Goal: Entertainment & Leisure: Consume media (video, audio)

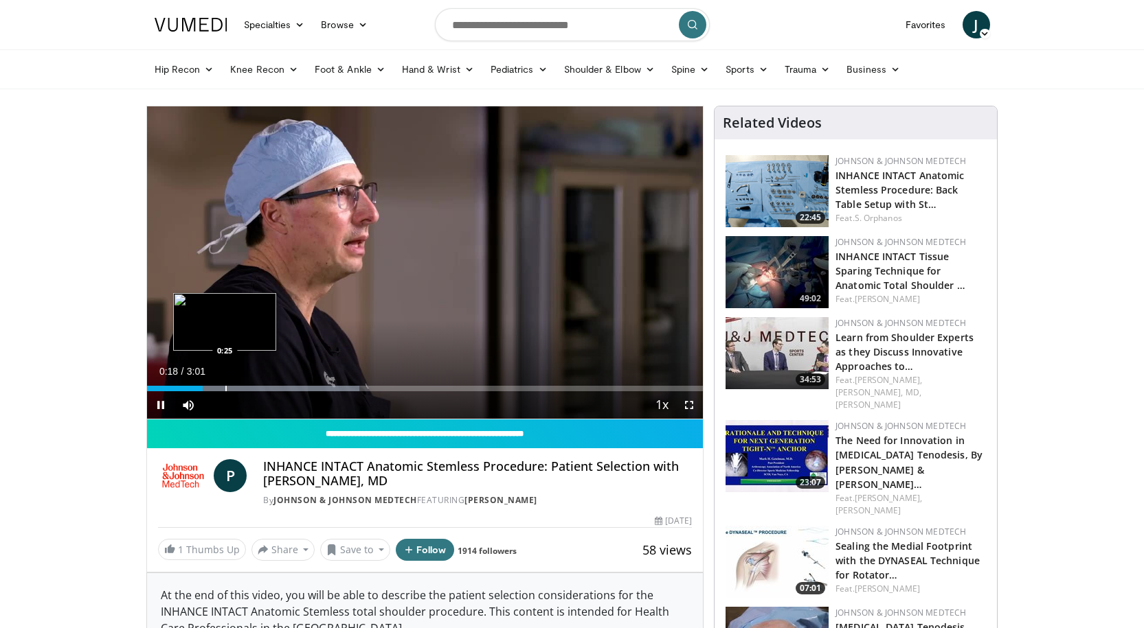
click at [224, 384] on div "Loaded : 38.19% 0:18 0:25" at bounding box center [425, 384] width 556 height 13
click at [258, 383] on div "Loaded : 49.12% 0:36 0:36" at bounding box center [425, 384] width 556 height 13
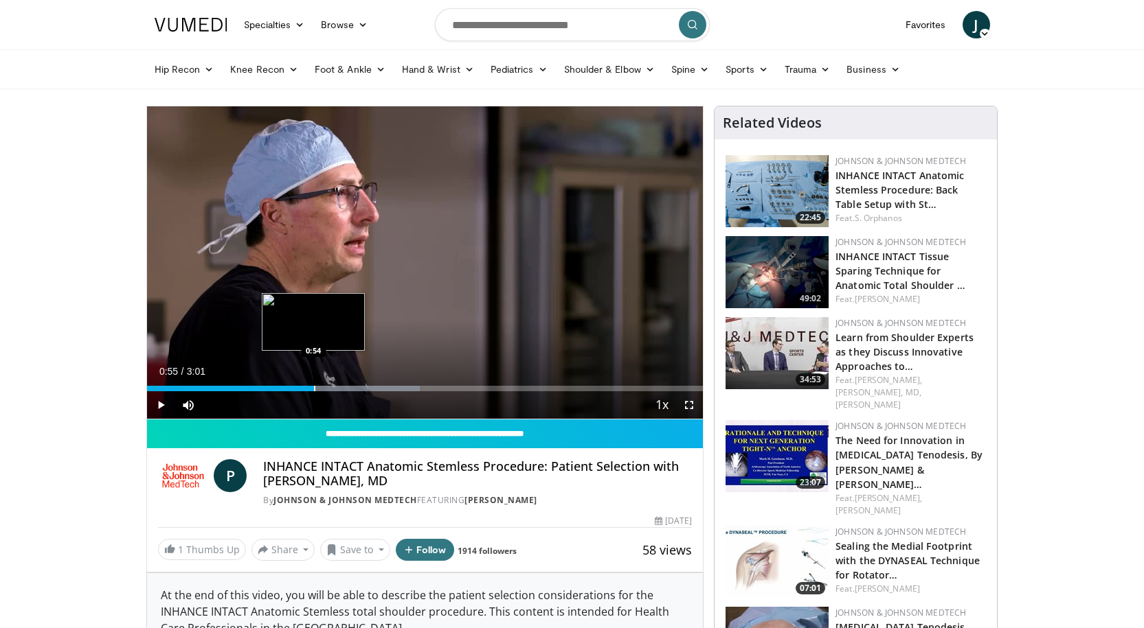
click at [315, 386] on div "Loaded : 49.12% 0:36 0:54" at bounding box center [425, 388] width 556 height 5
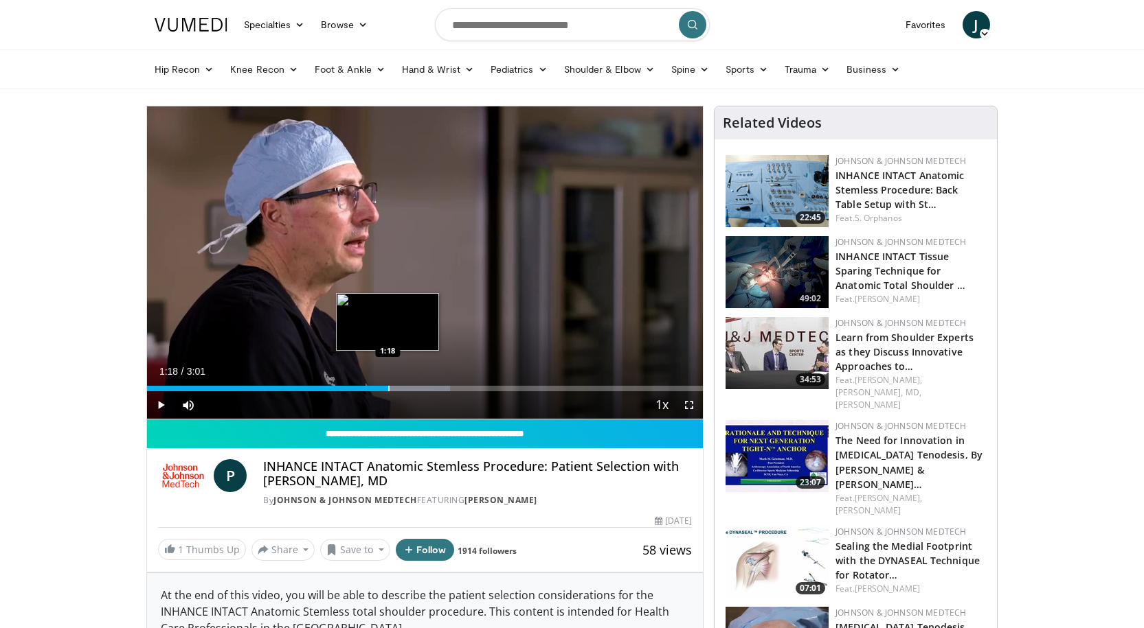
click at [388, 387] on div "Progress Bar" at bounding box center [388, 388] width 1 height 5
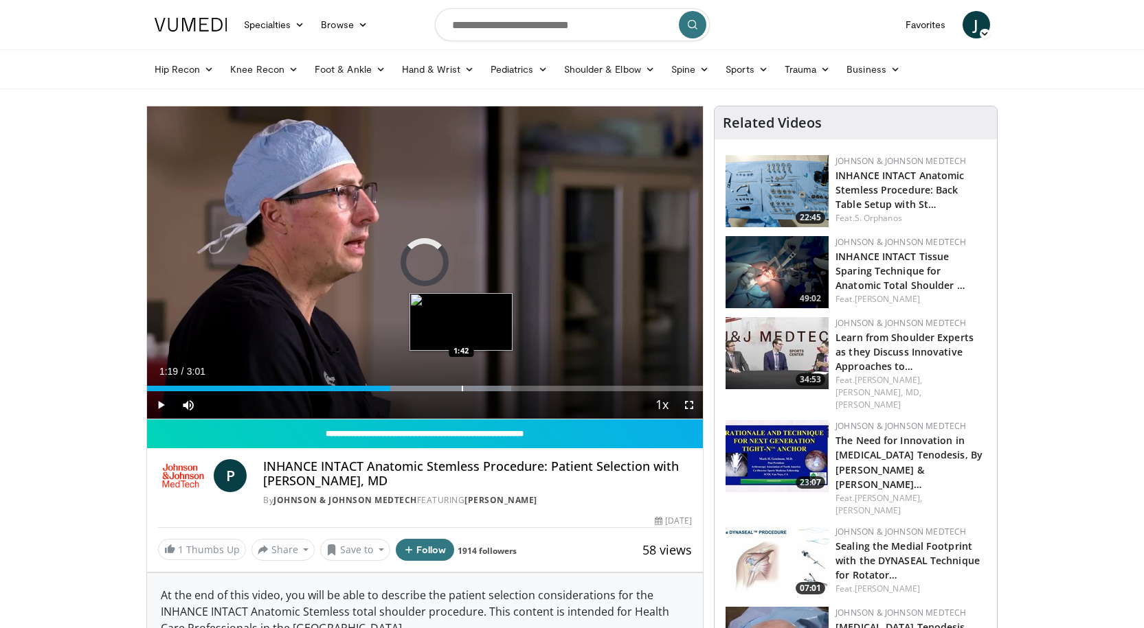
click at [462, 387] on div "Progress Bar" at bounding box center [462, 388] width 1 height 5
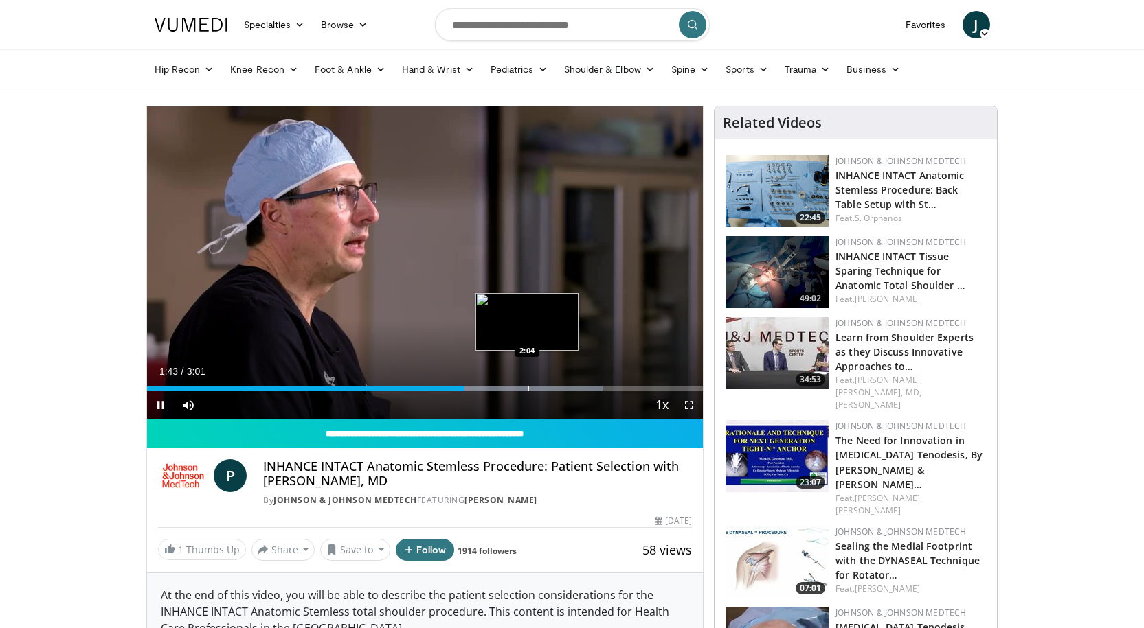
click at [527, 387] on div "Progress Bar" at bounding box center [527, 388] width 1 height 5
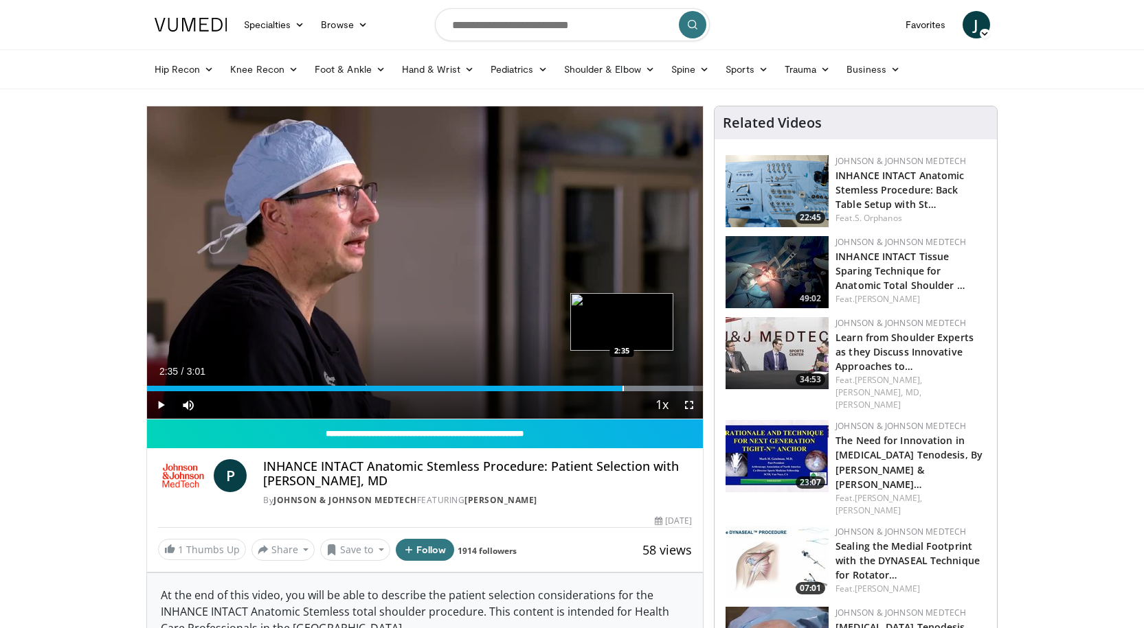
click at [622, 387] on div "Progress Bar" at bounding box center [622, 388] width 1 height 5
click at [661, 387] on div "Progress Bar" at bounding box center [572, 388] width 262 height 5
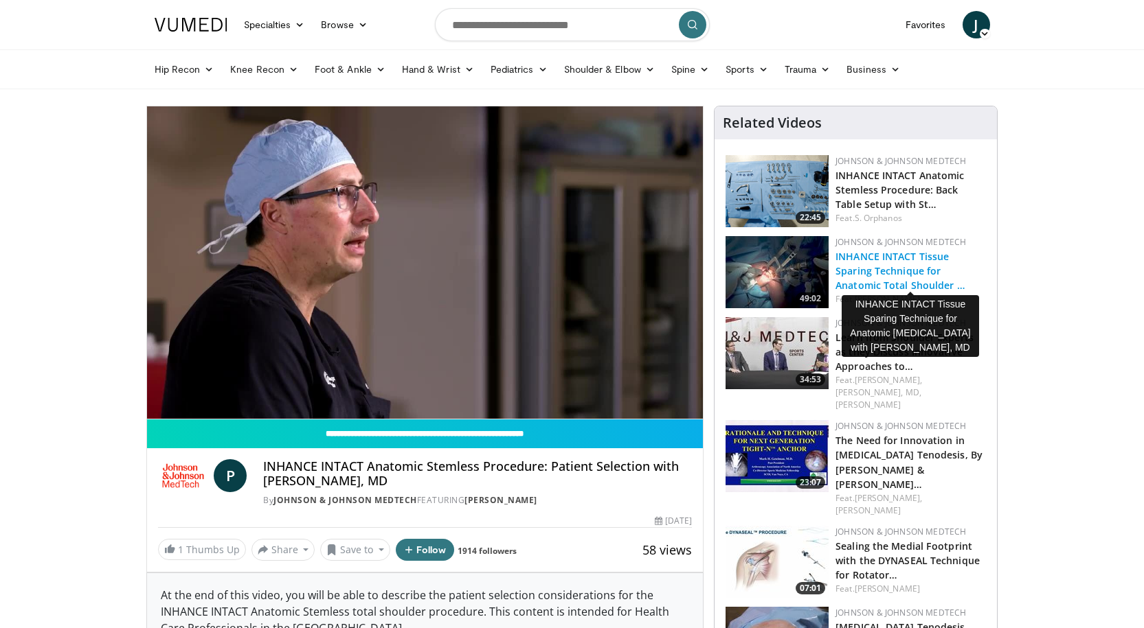
click at [900, 261] on link "INHANCE INTACT Tissue Sparing Technique for Anatomic Total Shoulder …" at bounding box center [900, 271] width 130 height 42
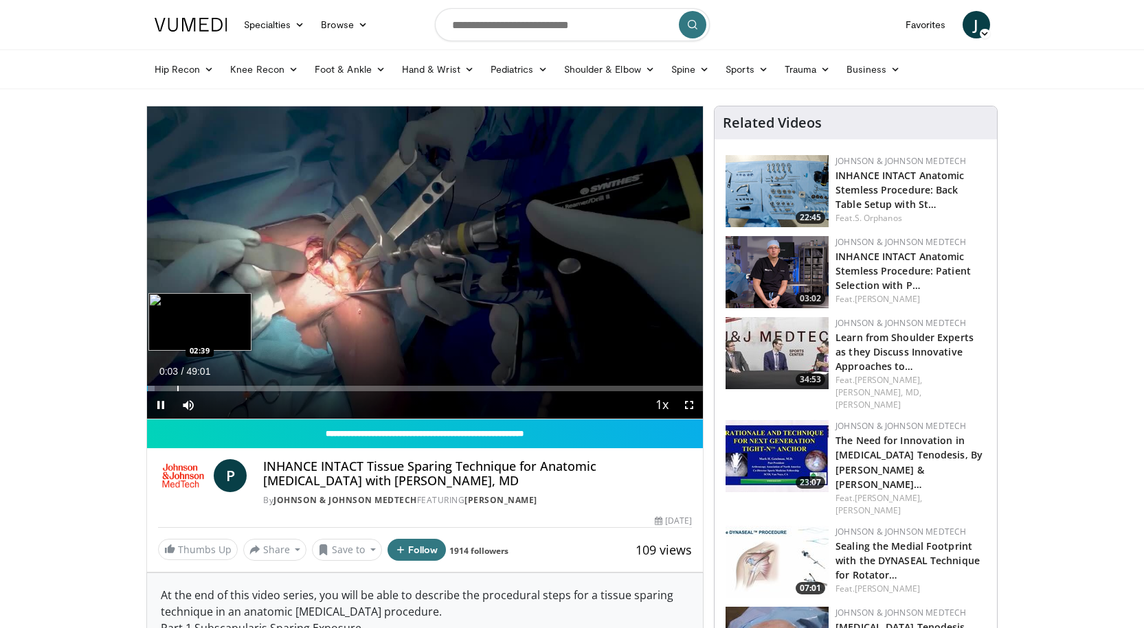
click at [172, 387] on div "Loaded : 1.36% 00:03 02:39" at bounding box center [425, 388] width 556 height 5
click at [188, 385] on div "Loaded : 6.79% 02:18 03:37" at bounding box center [425, 384] width 556 height 13
click at [204, 383] on div "Loaded : 8.51% 03:38 04:54" at bounding box center [425, 384] width 556 height 13
click at [229, 383] on div "Loaded : 10.89% 05:05 07:15" at bounding box center [425, 384] width 556 height 13
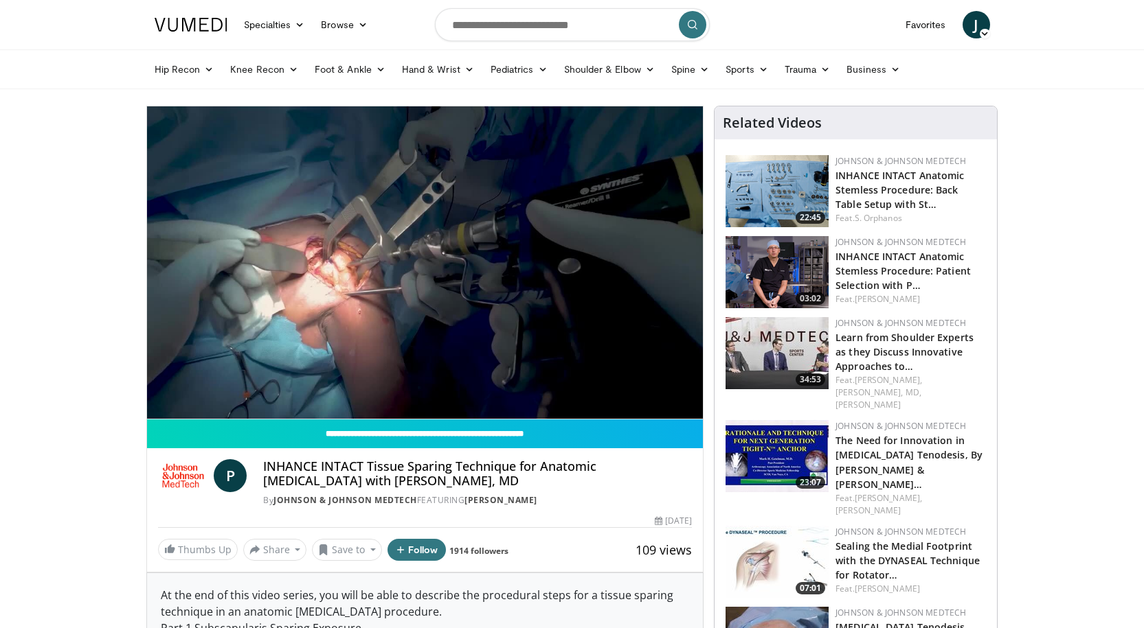
click at [249, 386] on div "10 seconds Tap to unmute" at bounding box center [425, 262] width 556 height 313
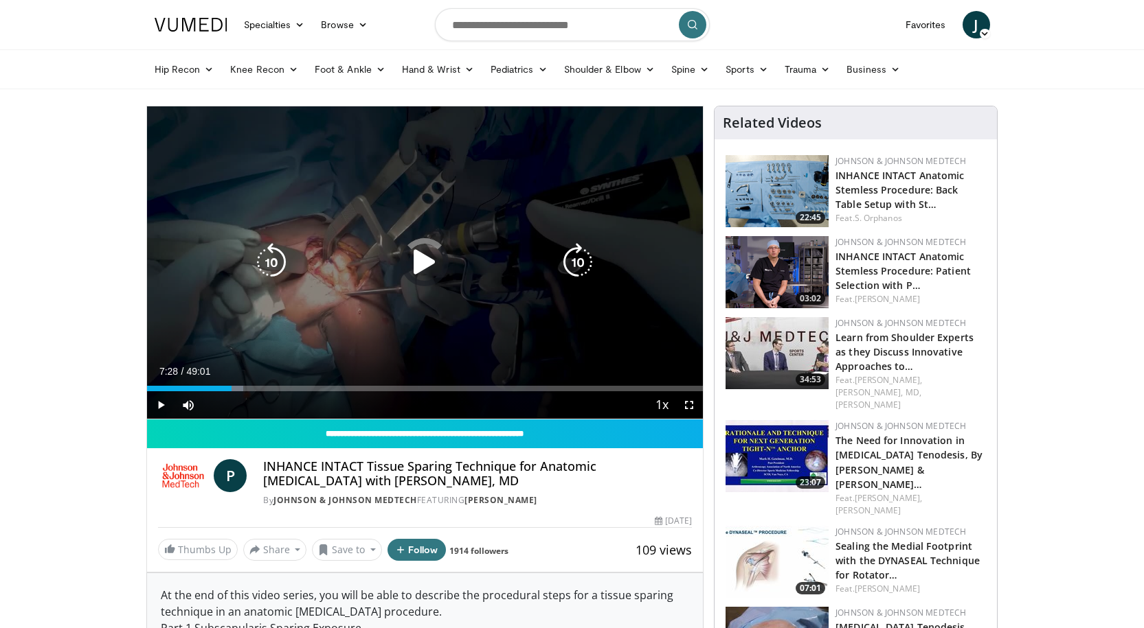
click at [0, 0] on div "Progress Bar" at bounding box center [0, 0] width 0 height 0
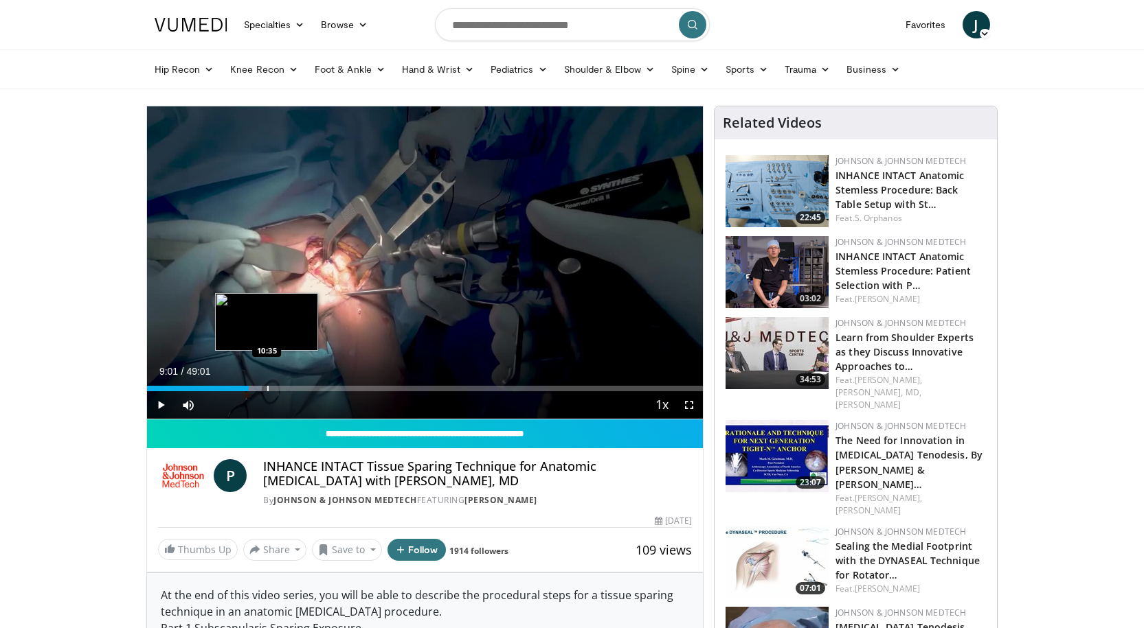
click at [267, 389] on div "Progress Bar" at bounding box center [267, 388] width 1 height 5
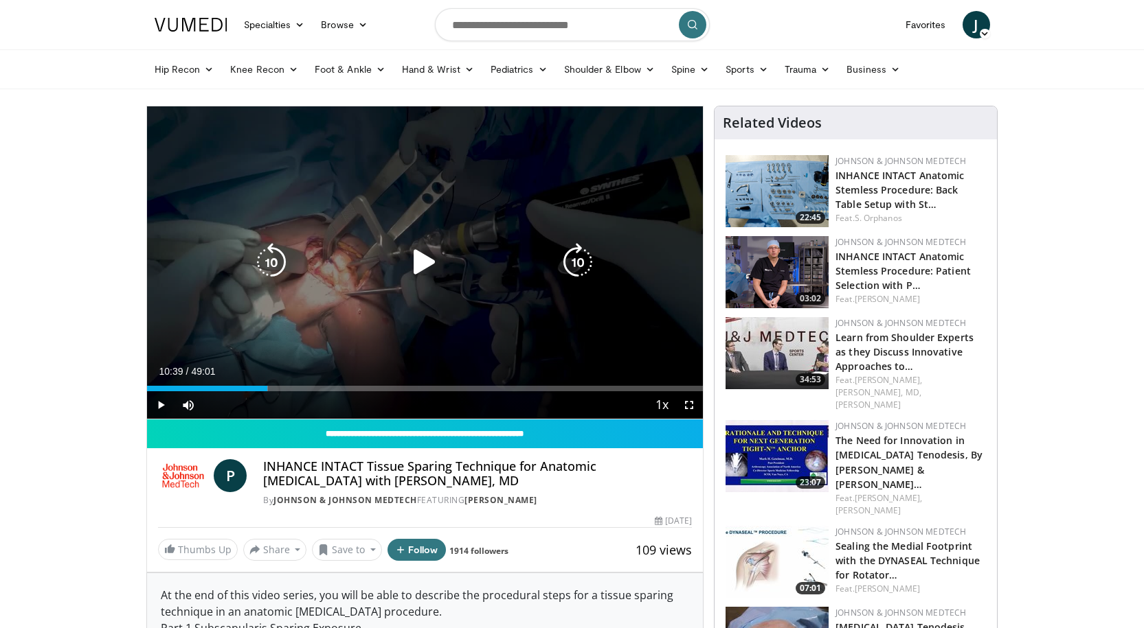
click at [339, 352] on div "10 seconds Tap to unmute" at bounding box center [425, 262] width 556 height 313
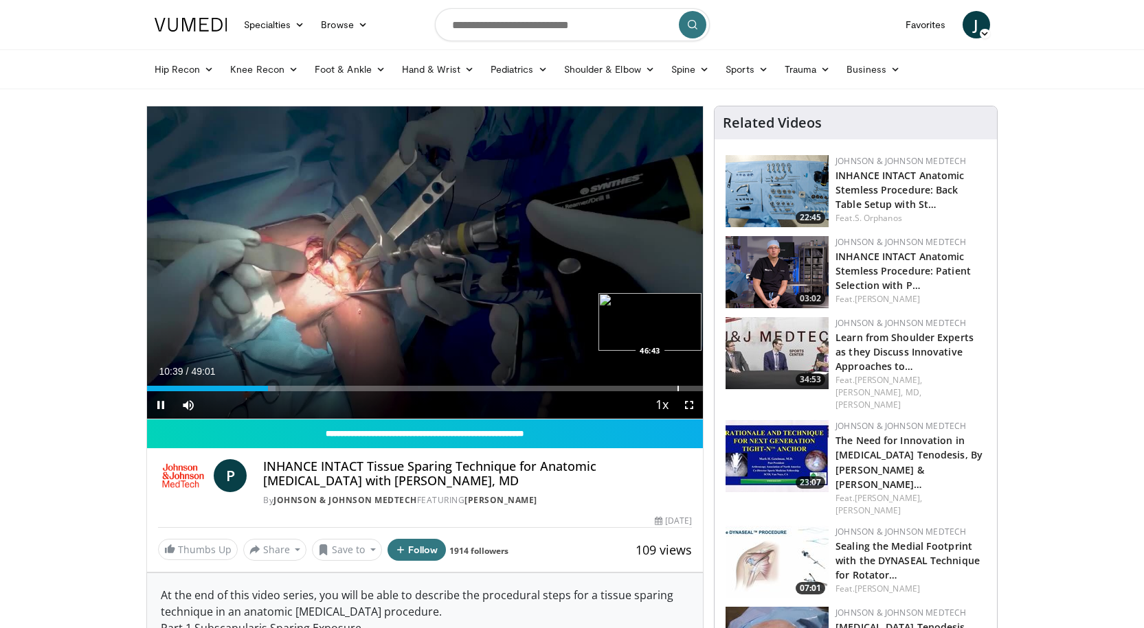
click at [678, 388] on div "Progress Bar" at bounding box center [677, 388] width 1 height 5
click at [657, 389] on div "Progress Bar" at bounding box center [657, 388] width 1 height 5
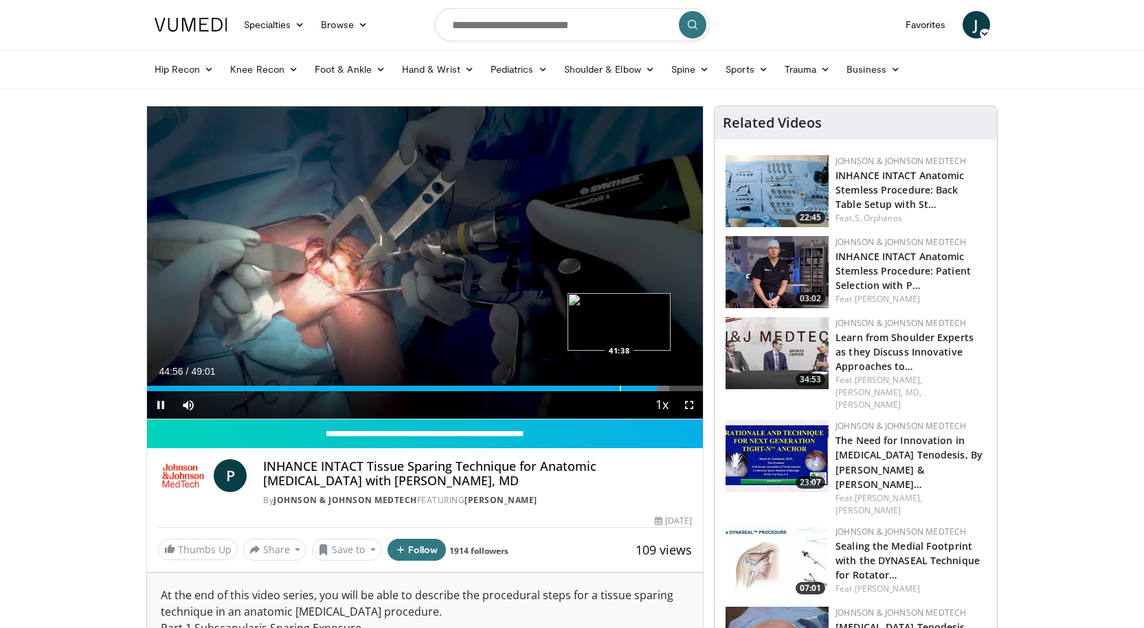
click at [620, 386] on div "Progress Bar" at bounding box center [620, 388] width 1 height 5
click at [602, 386] on div "41:43" at bounding box center [383, 388] width 473 height 5
click at [572, 386] on div "Progress Bar" at bounding box center [572, 388] width 1 height 5
click at [585, 389] on div "Loaded : 78.42% 37:26 38:18" at bounding box center [425, 388] width 556 height 5
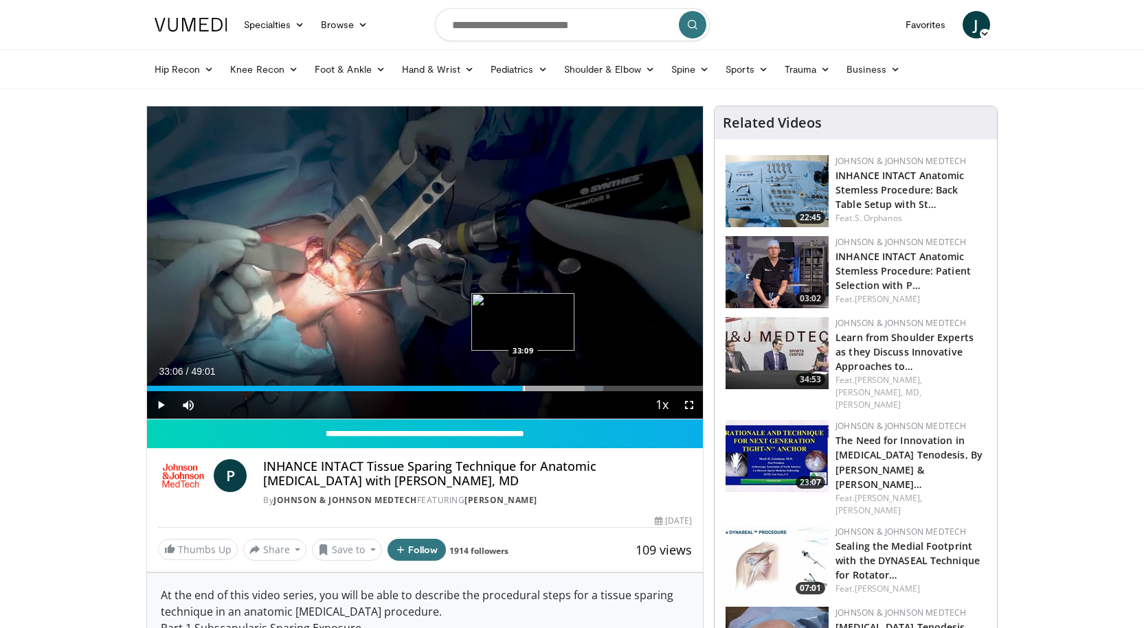
click at [523, 387] on div "Progress Bar" at bounding box center [523, 388] width 1 height 5
click at [501, 386] on div "33:08" at bounding box center [335, 388] width 376 height 5
